Goal: Transaction & Acquisition: Purchase product/service

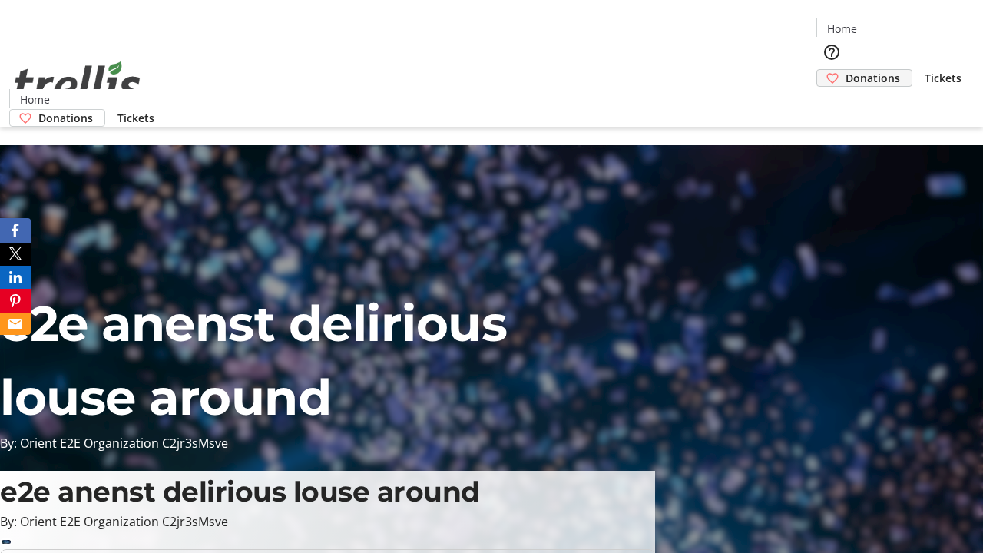
click at [846, 70] on span "Donations" at bounding box center [873, 78] width 55 height 16
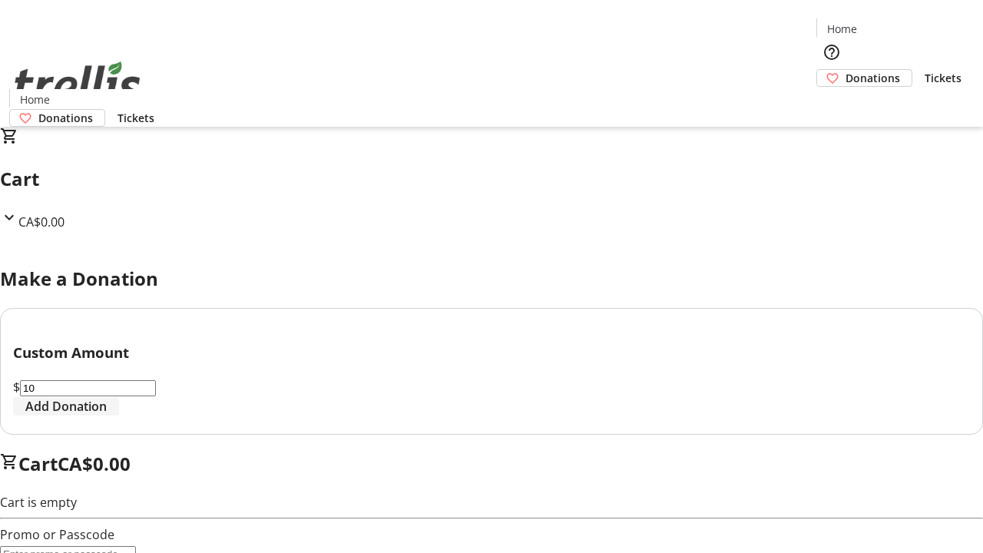
click at [107, 416] on span "Add Donation" at bounding box center [65, 406] width 81 height 18
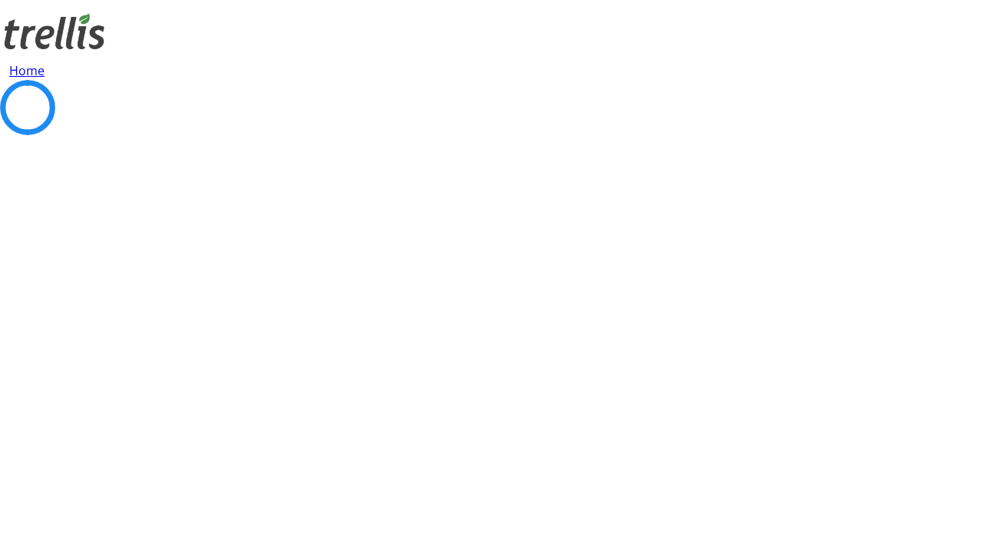
select select "CA"
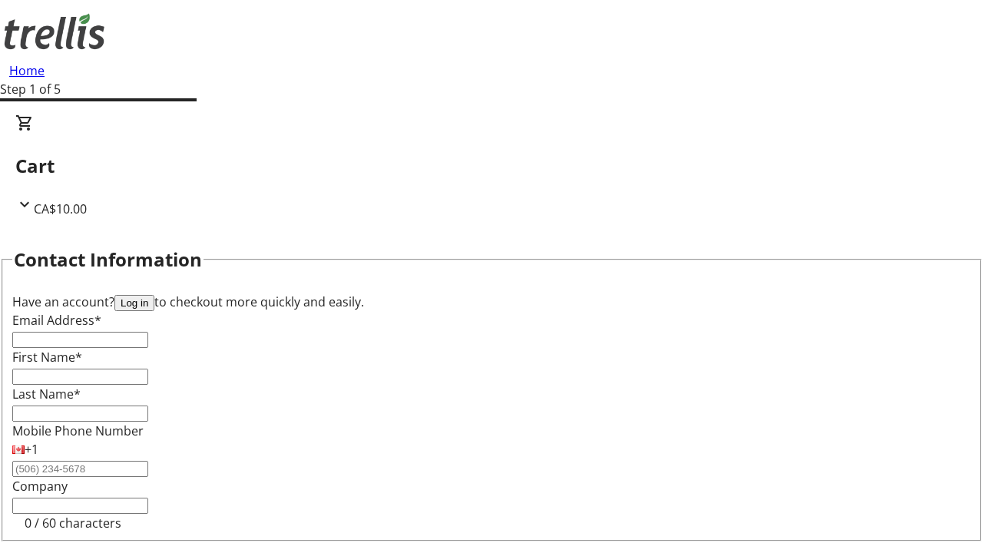
click at [154, 295] on button "Log in" at bounding box center [134, 303] width 40 height 16
